Goal: Task Accomplishment & Management: Use online tool/utility

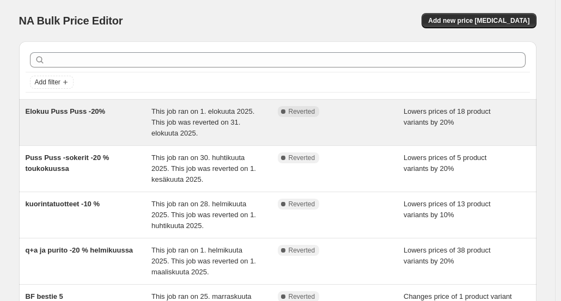
click at [158, 121] on span "This job ran on 1. elokuuta 2025. This job was reverted on 31. elokuuta 2025." at bounding box center [202, 122] width 103 height 30
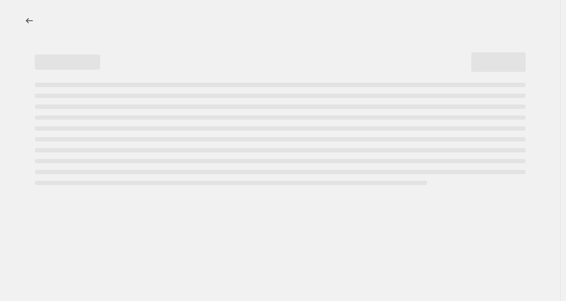
select select "percentage"
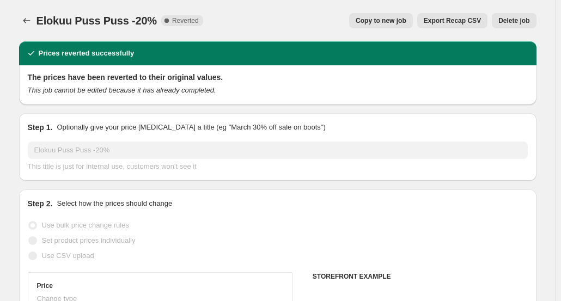
select select "collection"
click at [32, 22] on icon "Price change jobs" at bounding box center [26, 20] width 11 height 11
